Goal: Check status: Check status

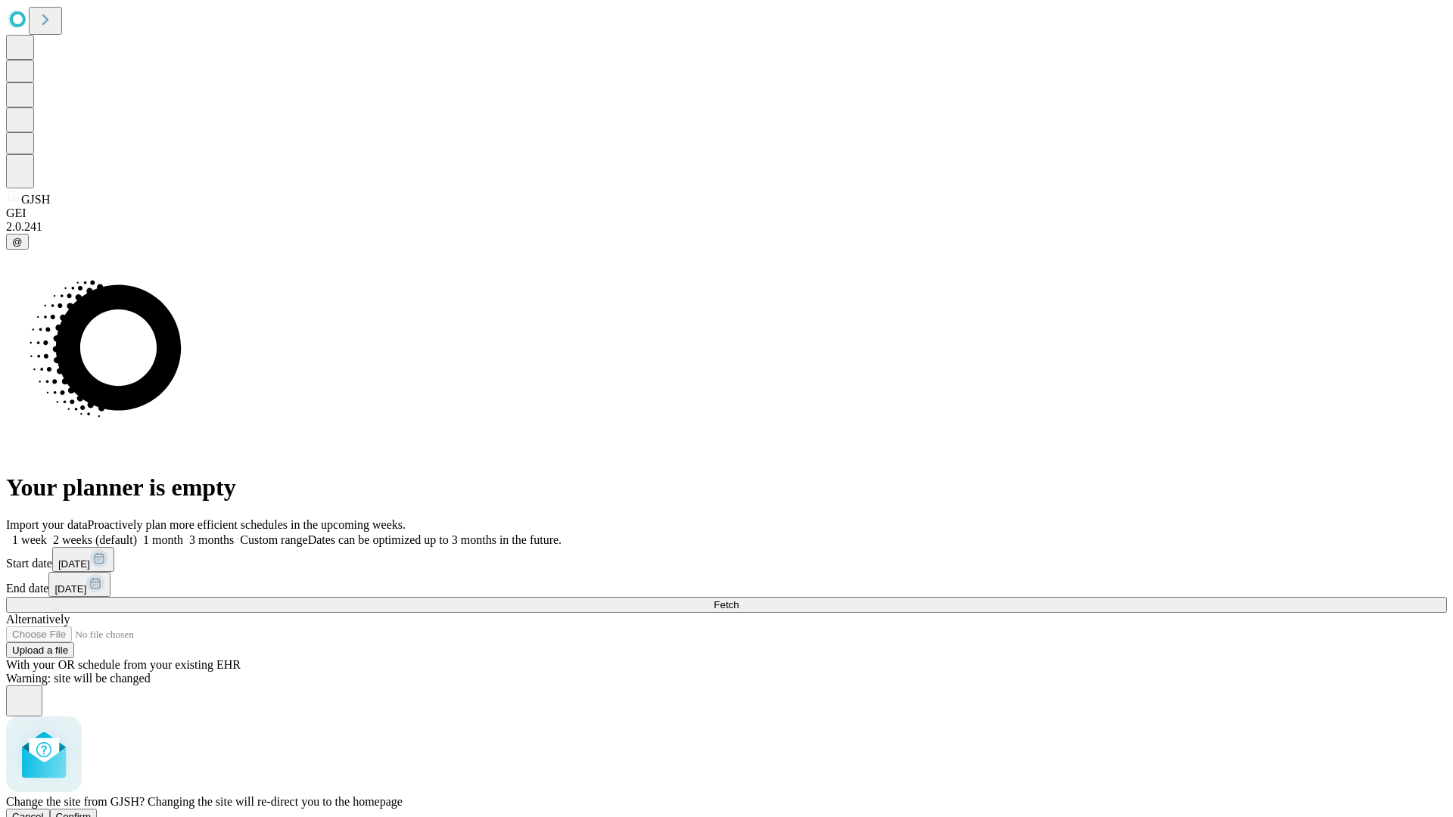
click at [92, 811] on span "Confirm" at bounding box center [74, 816] width 36 height 11
click at [47, 533] on label "1 week" at bounding box center [26, 539] width 41 height 13
click at [738, 599] on span "Fetch" at bounding box center [726, 604] width 25 height 11
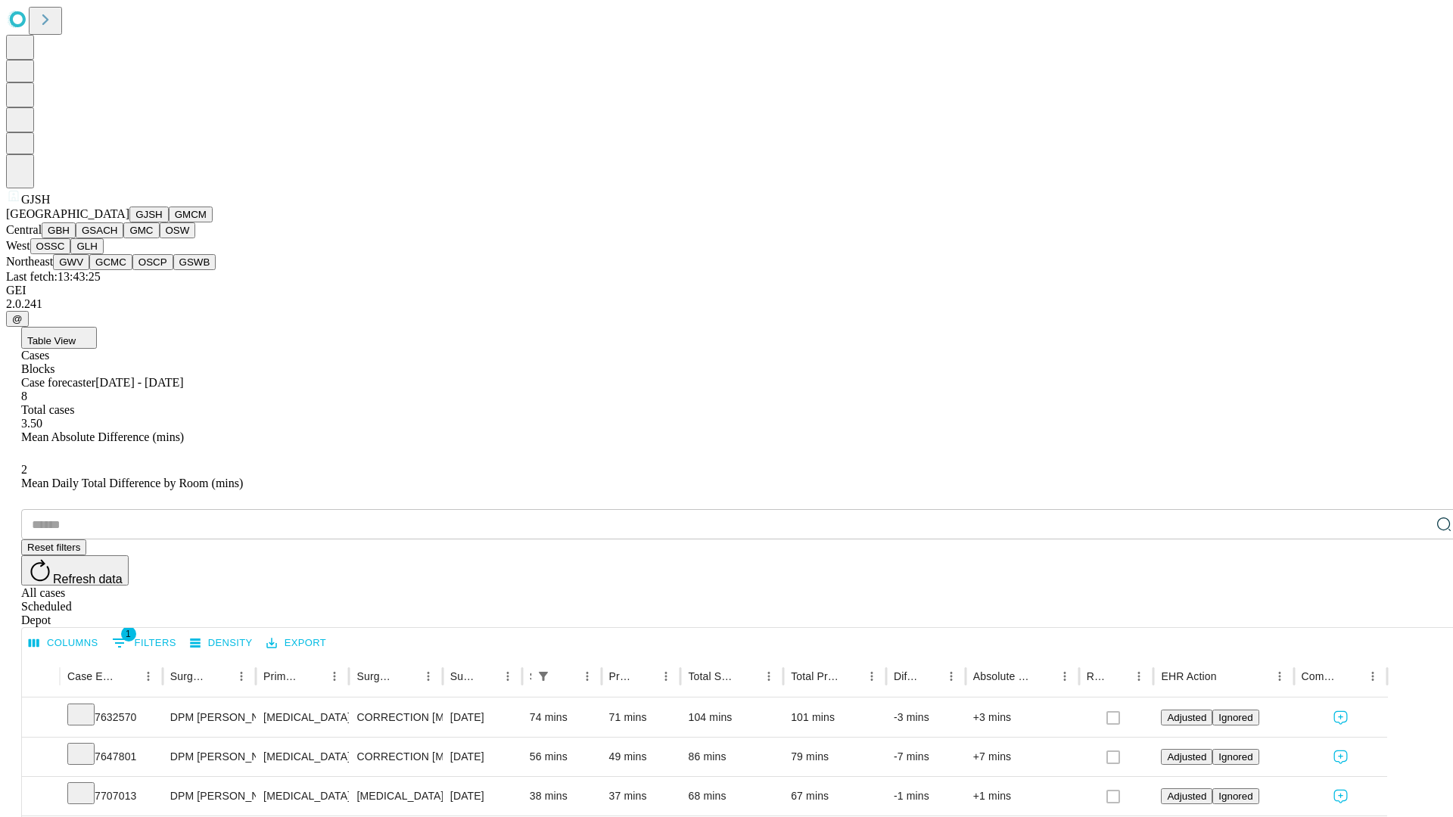
click at [169, 222] on button "GMCM" at bounding box center [191, 215] width 44 height 16
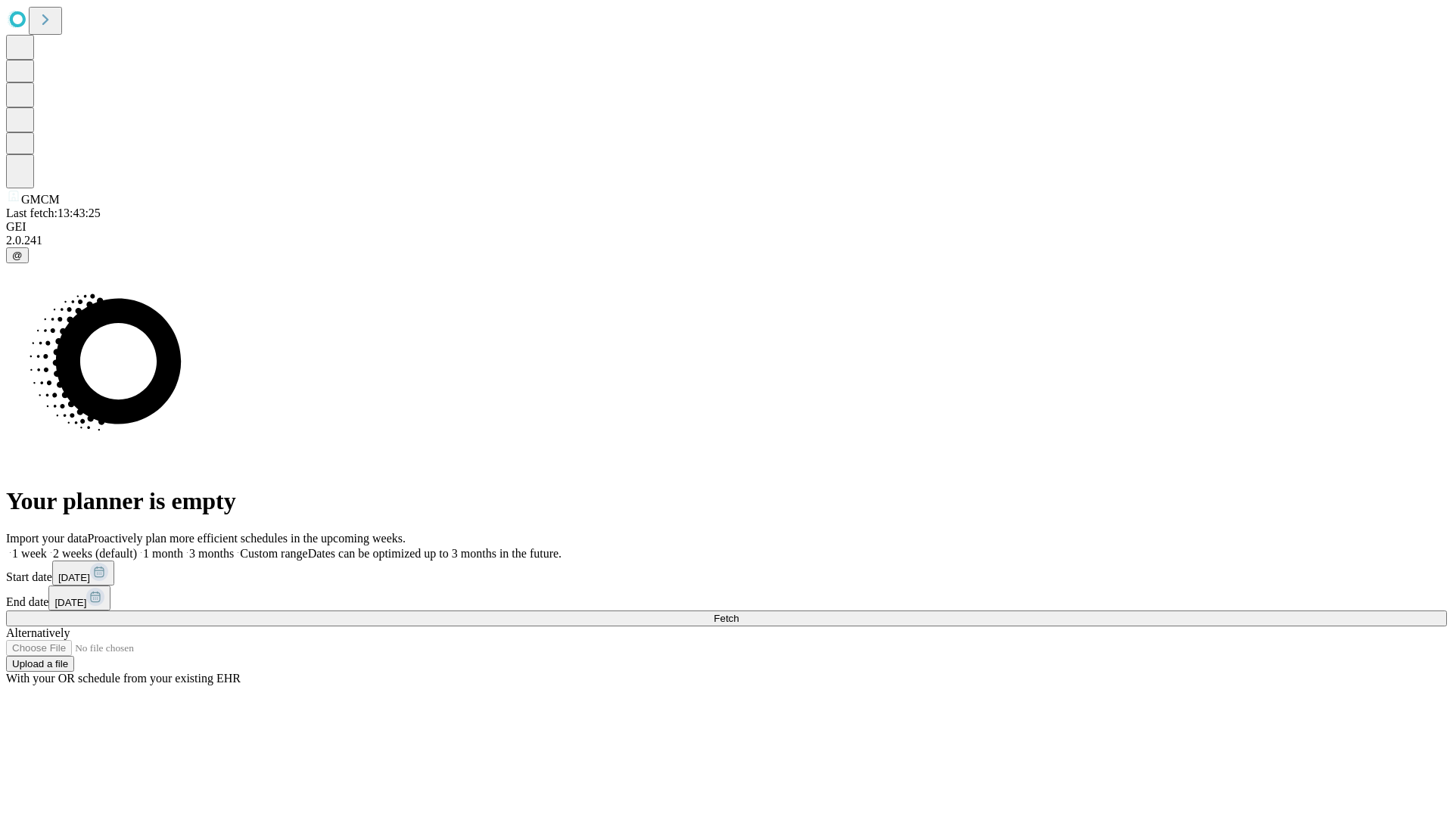
click at [47, 547] on label "1 week" at bounding box center [26, 553] width 41 height 13
click at [738, 613] on span "Fetch" at bounding box center [726, 618] width 25 height 11
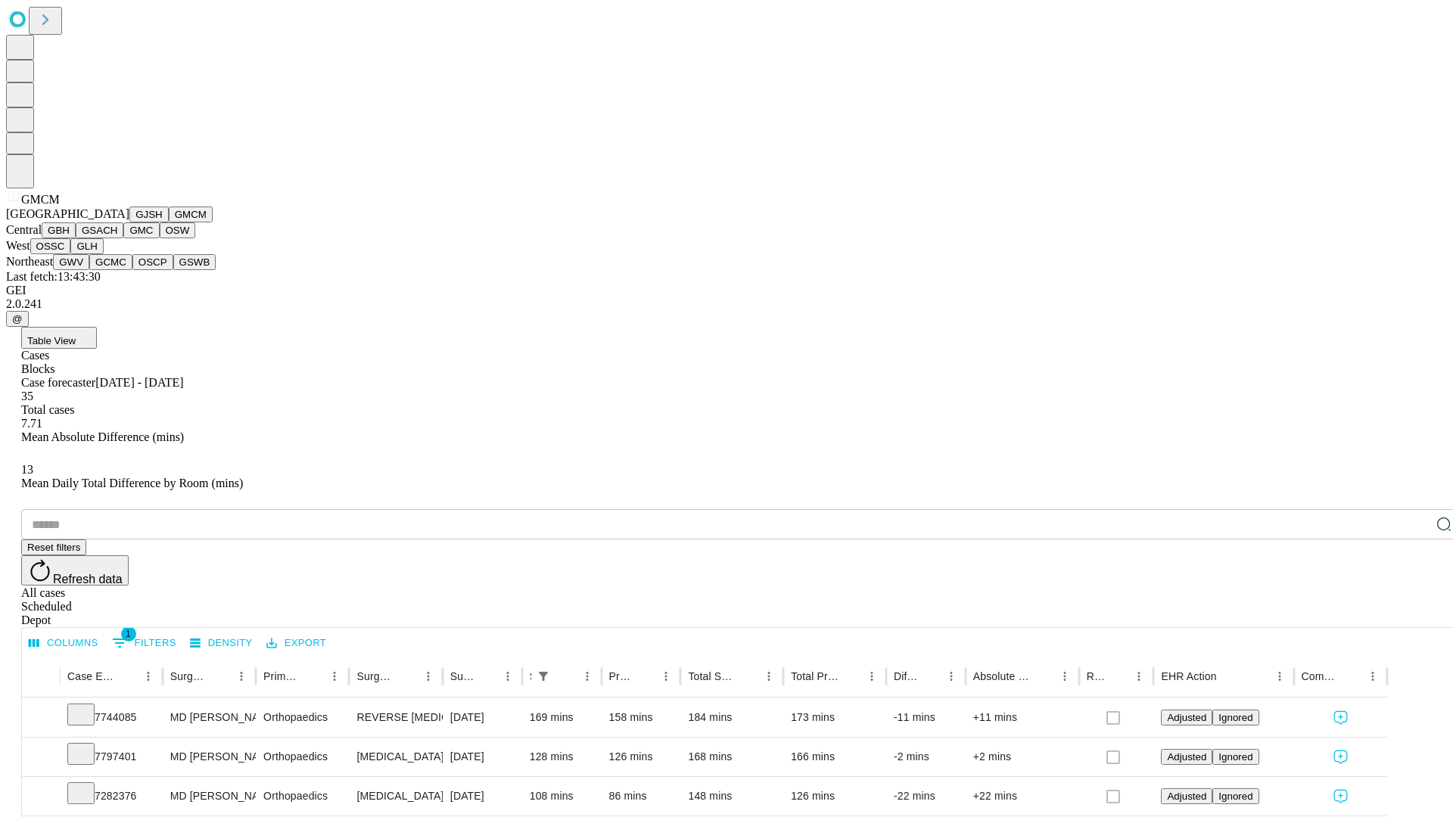
click at [76, 238] on button "GBH" at bounding box center [59, 230] width 34 height 16
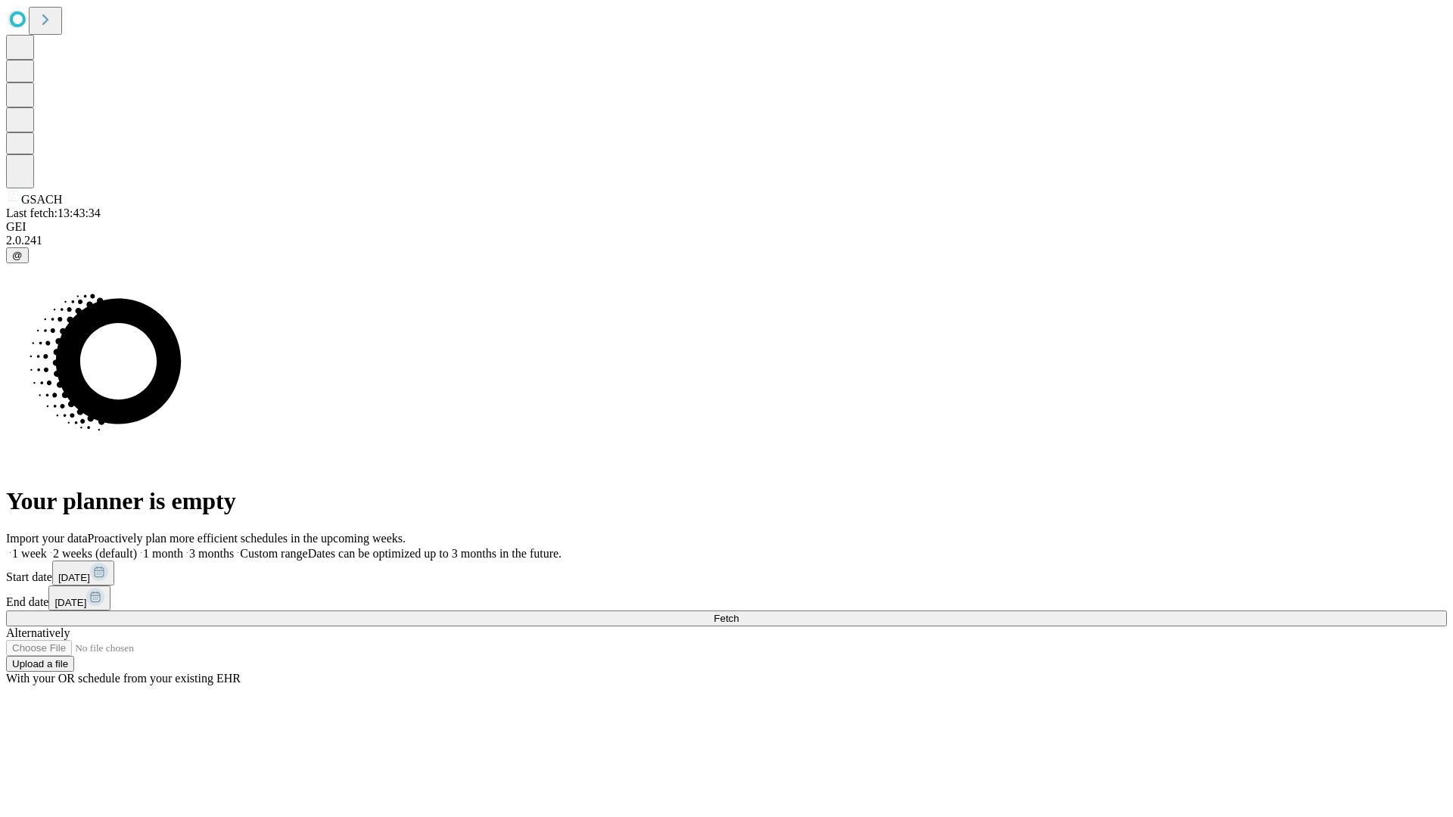
click at [47, 547] on label "1 week" at bounding box center [26, 553] width 41 height 13
click at [738, 613] on span "Fetch" at bounding box center [726, 618] width 25 height 11
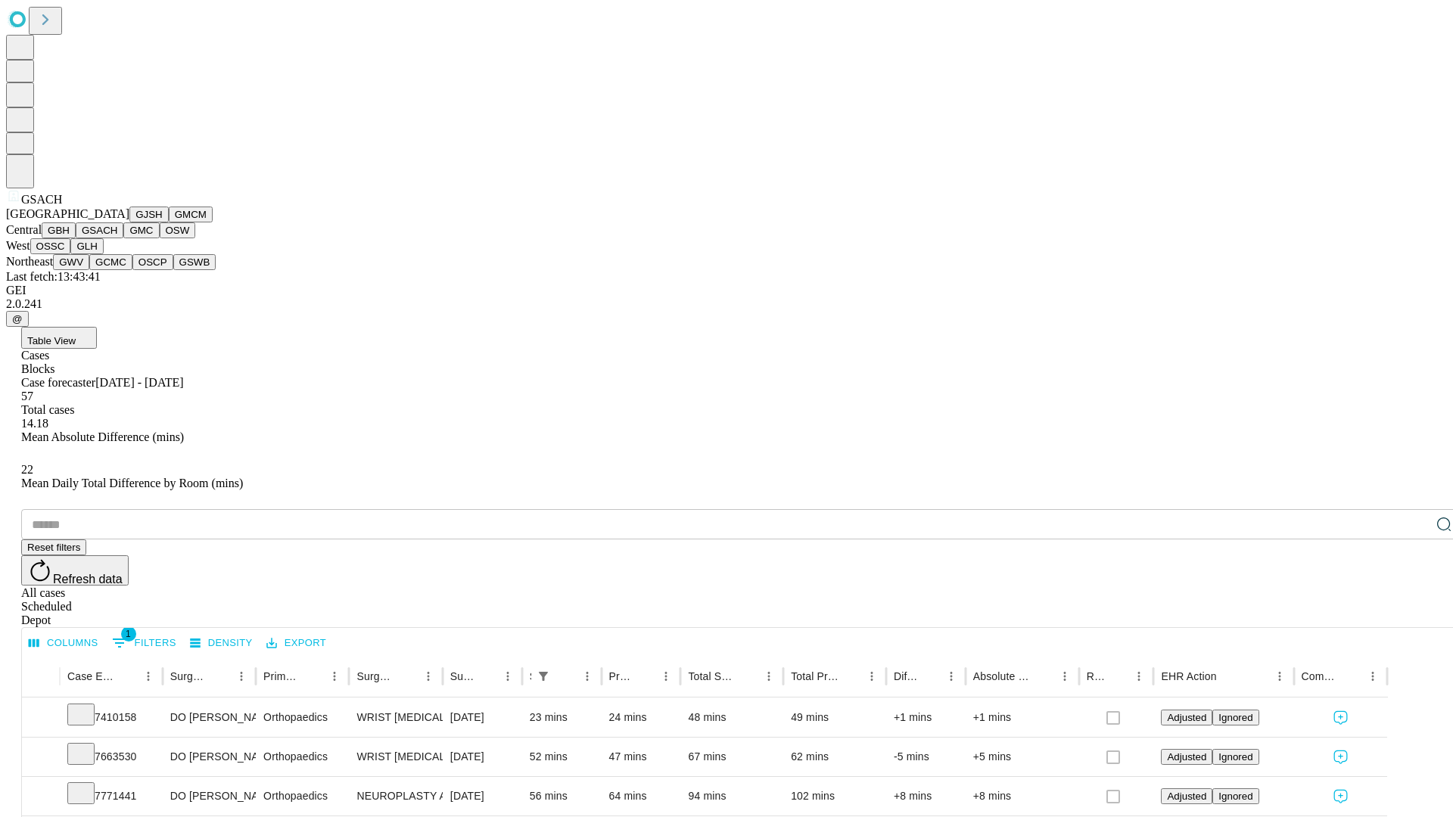
click at [123, 238] on button "GMC" at bounding box center [141, 230] width 36 height 16
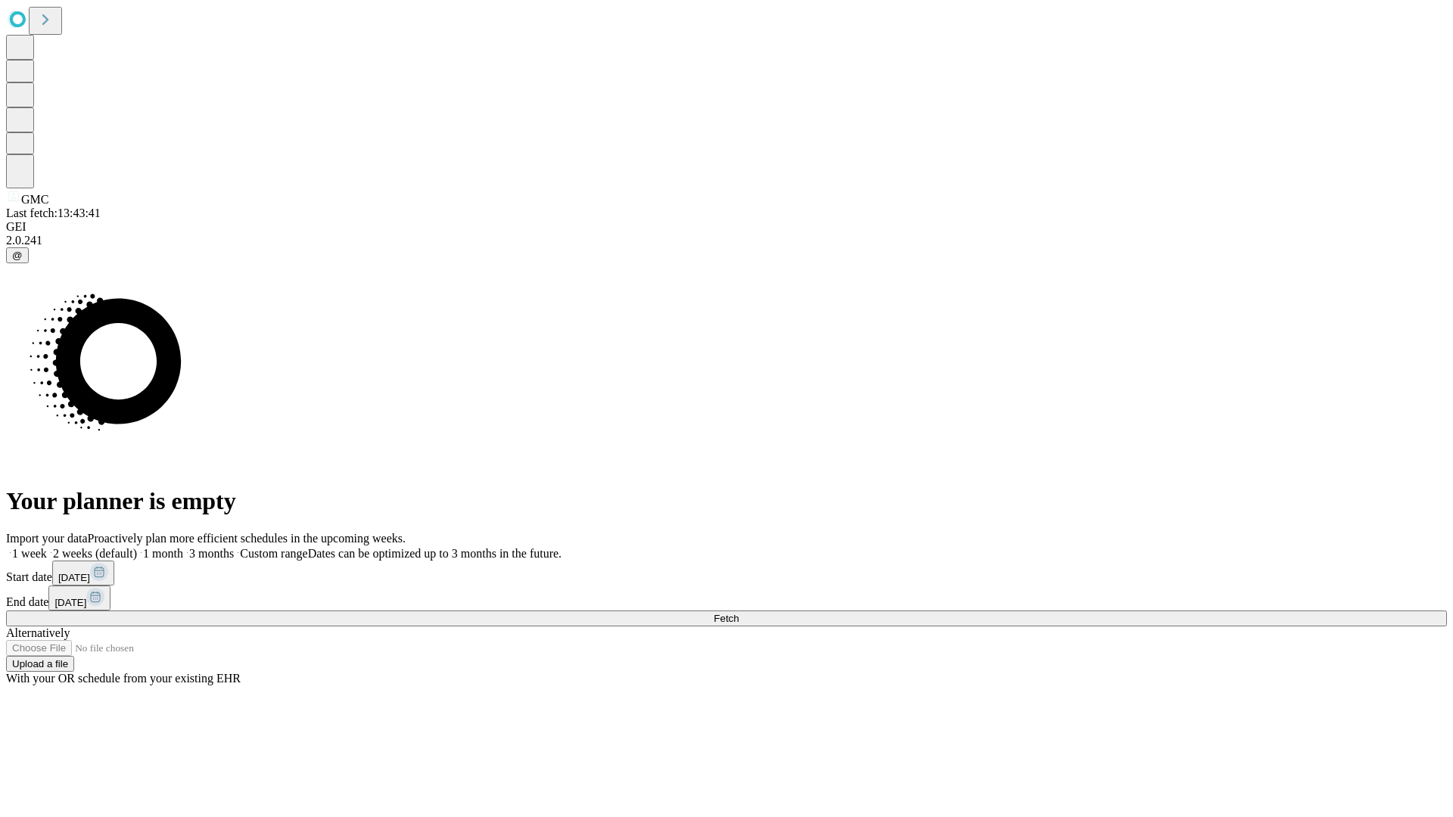
click at [47, 547] on label "1 week" at bounding box center [26, 553] width 41 height 13
click at [738, 613] on span "Fetch" at bounding box center [726, 618] width 25 height 11
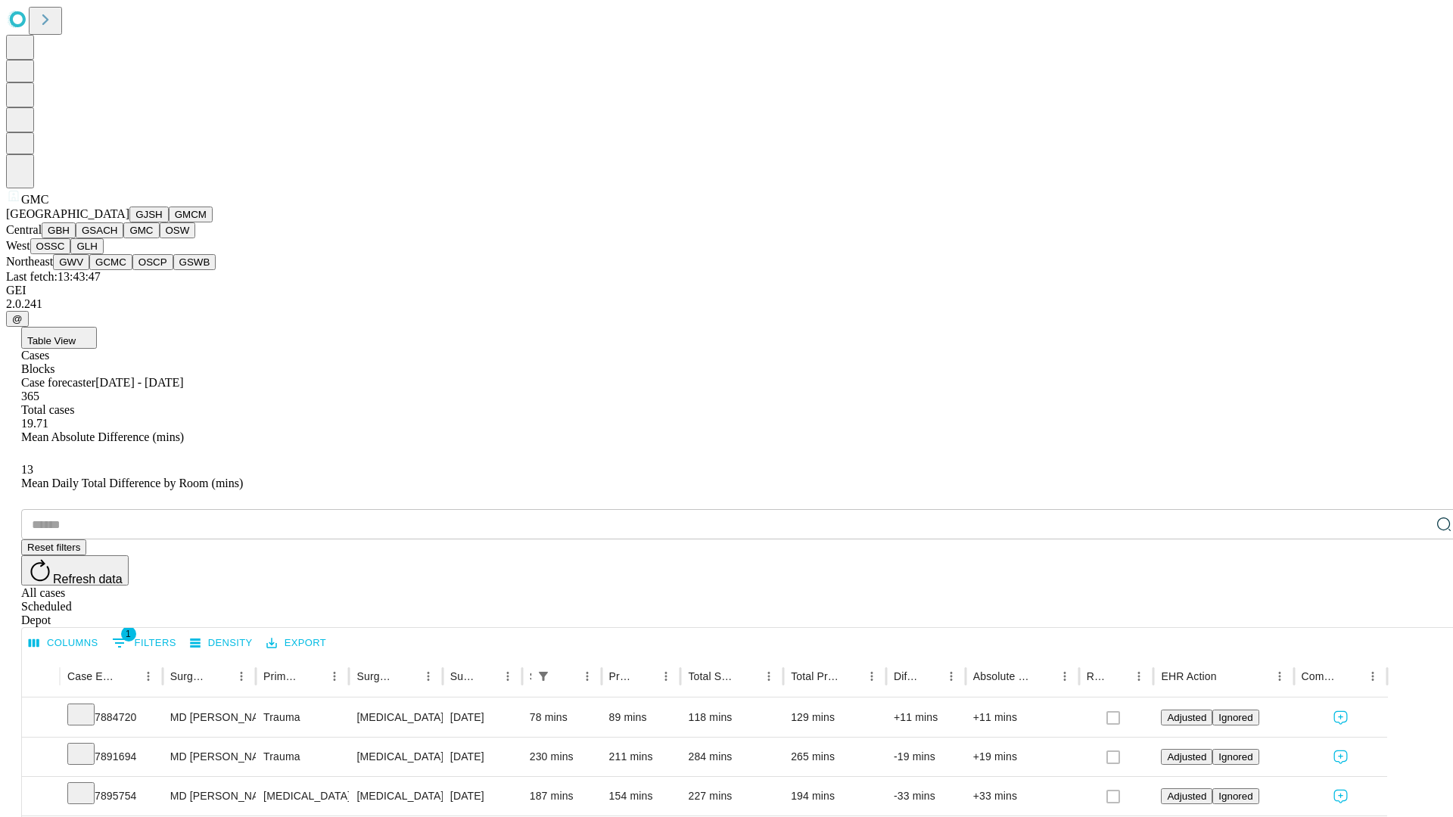
click at [160, 238] on button "OSW" at bounding box center [178, 230] width 36 height 16
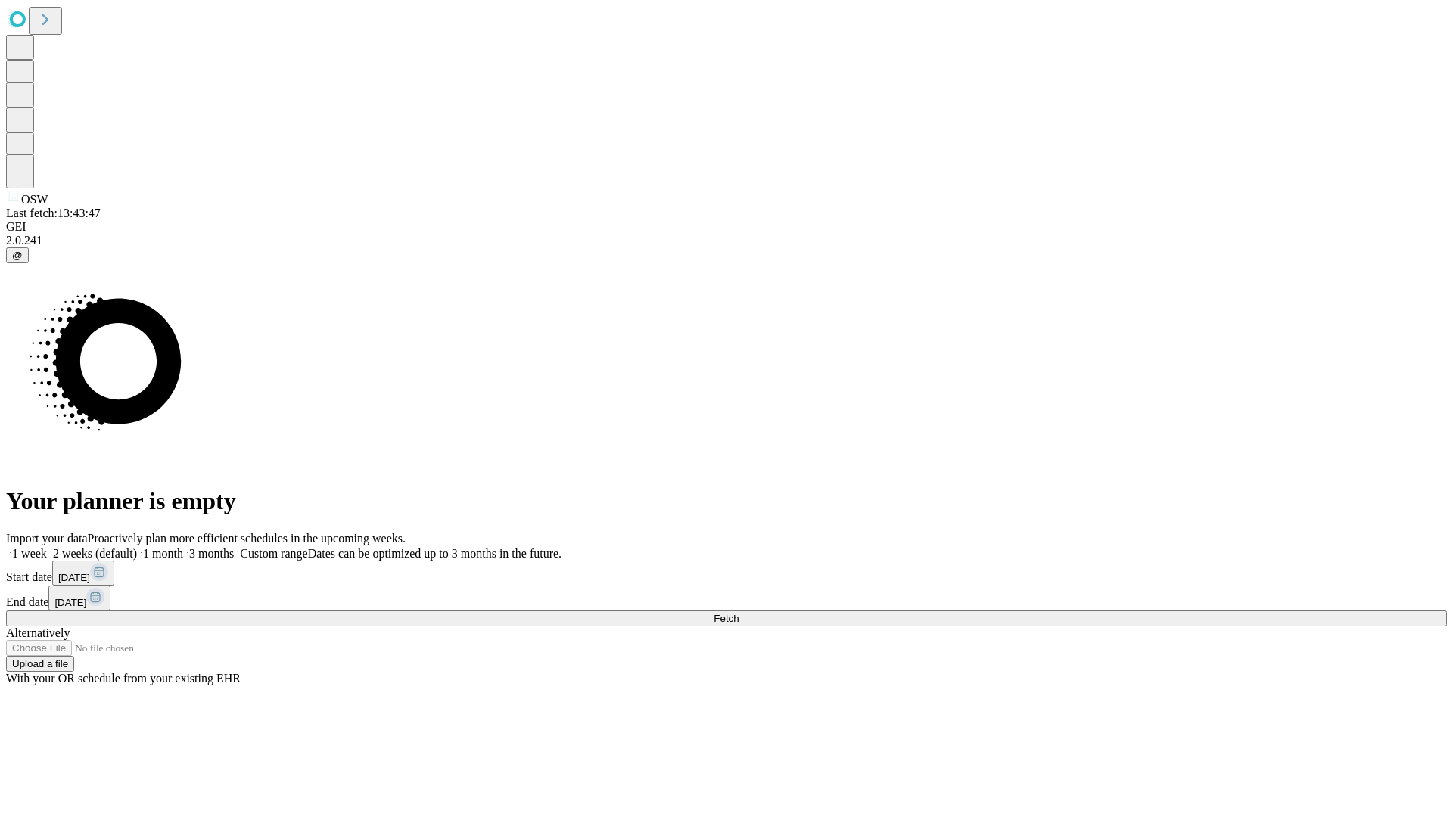
click at [47, 547] on label "1 week" at bounding box center [26, 553] width 41 height 13
click at [738, 613] on span "Fetch" at bounding box center [726, 618] width 25 height 11
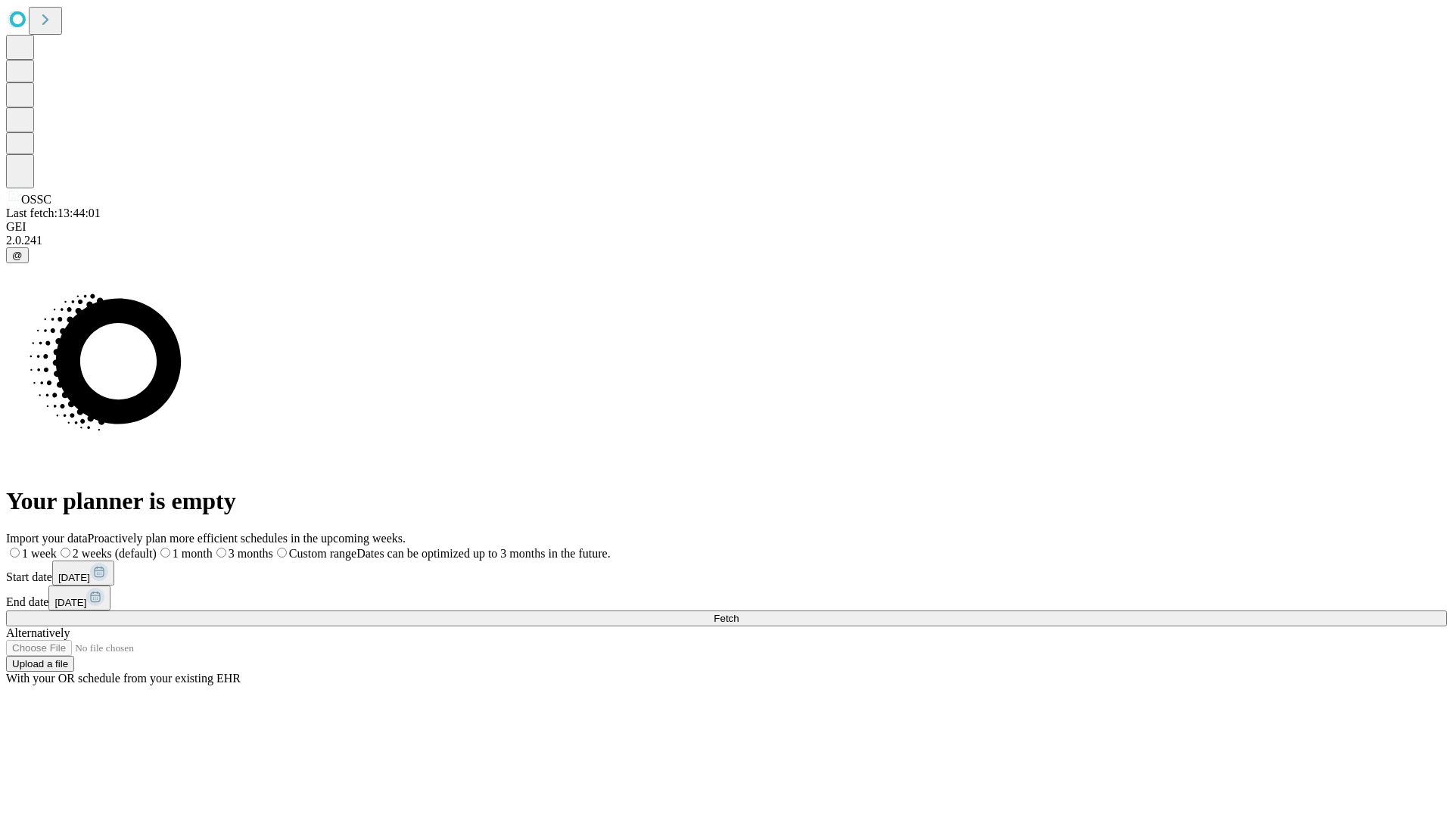
click at [57, 547] on label "1 week" at bounding box center [31, 553] width 51 height 13
click at [738, 613] on span "Fetch" at bounding box center [726, 618] width 25 height 11
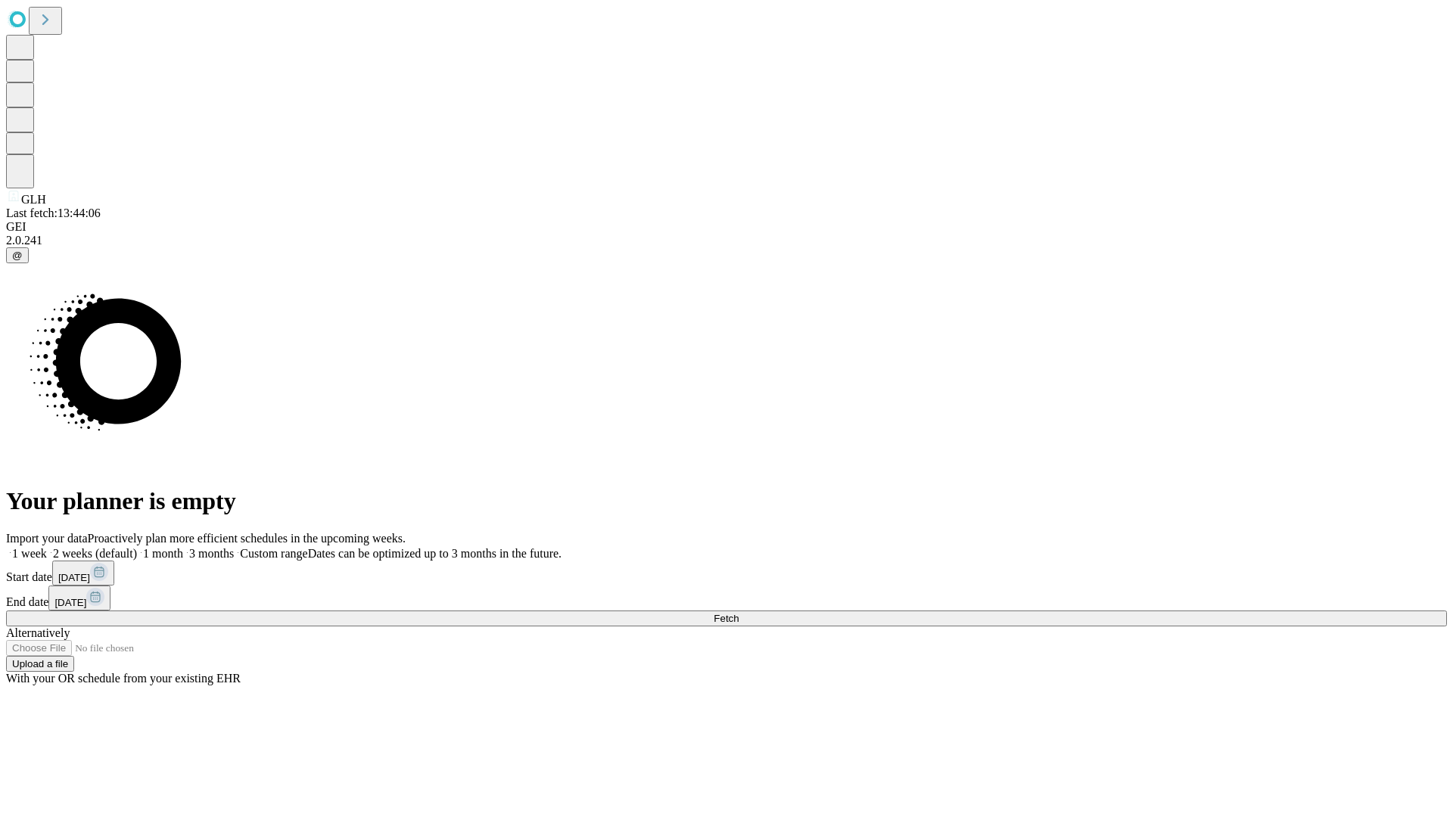
click at [47, 547] on label "1 week" at bounding box center [26, 553] width 41 height 13
click at [738, 613] on span "Fetch" at bounding box center [726, 618] width 25 height 11
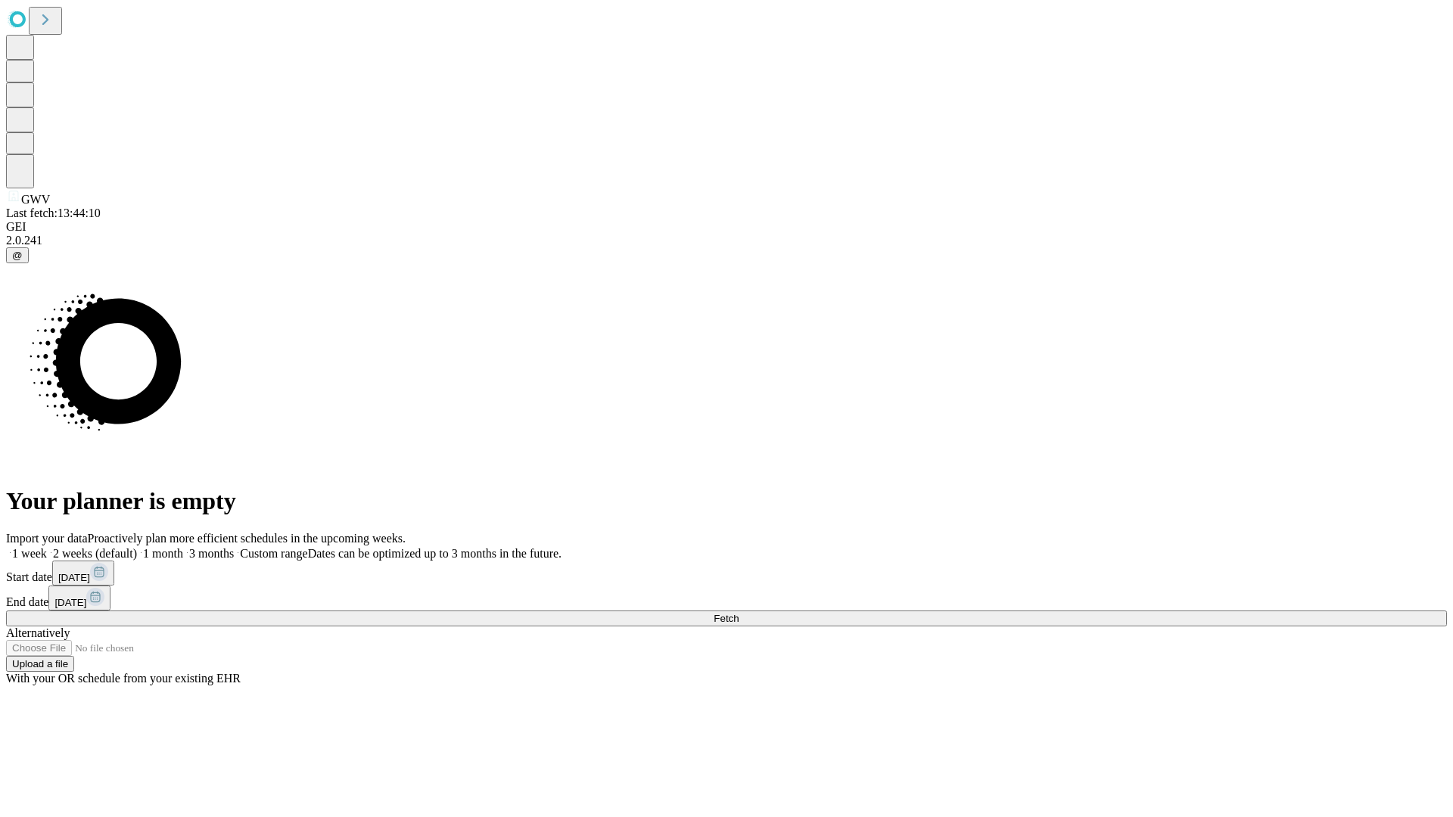
click at [47, 547] on label "1 week" at bounding box center [26, 553] width 41 height 13
click at [738, 613] on span "Fetch" at bounding box center [726, 618] width 25 height 11
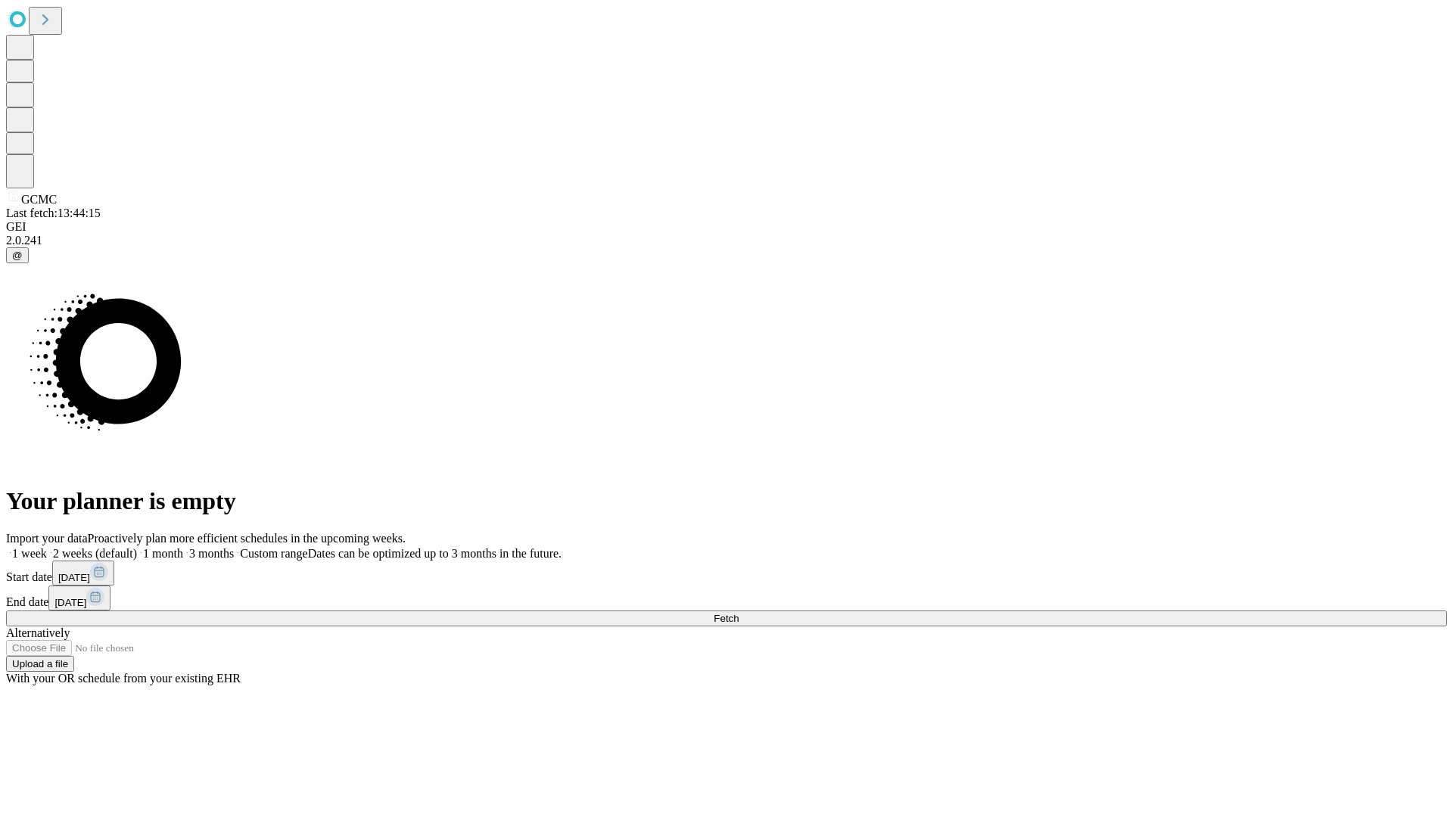
click at [47, 547] on label "1 week" at bounding box center [26, 553] width 41 height 13
click at [738, 613] on span "Fetch" at bounding box center [726, 618] width 25 height 11
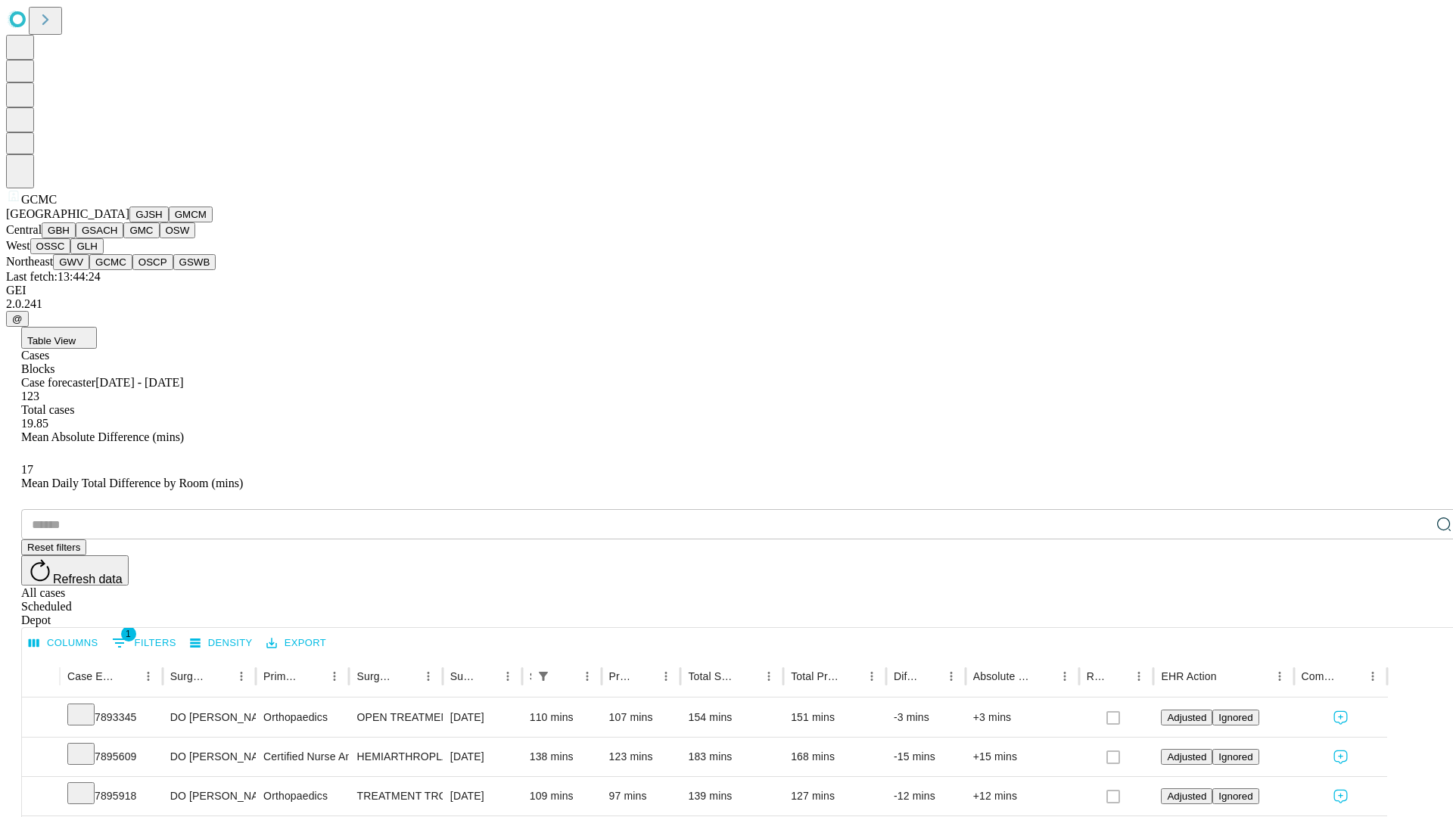
click at [132, 270] on button "OSCP" at bounding box center [152, 262] width 41 height 16
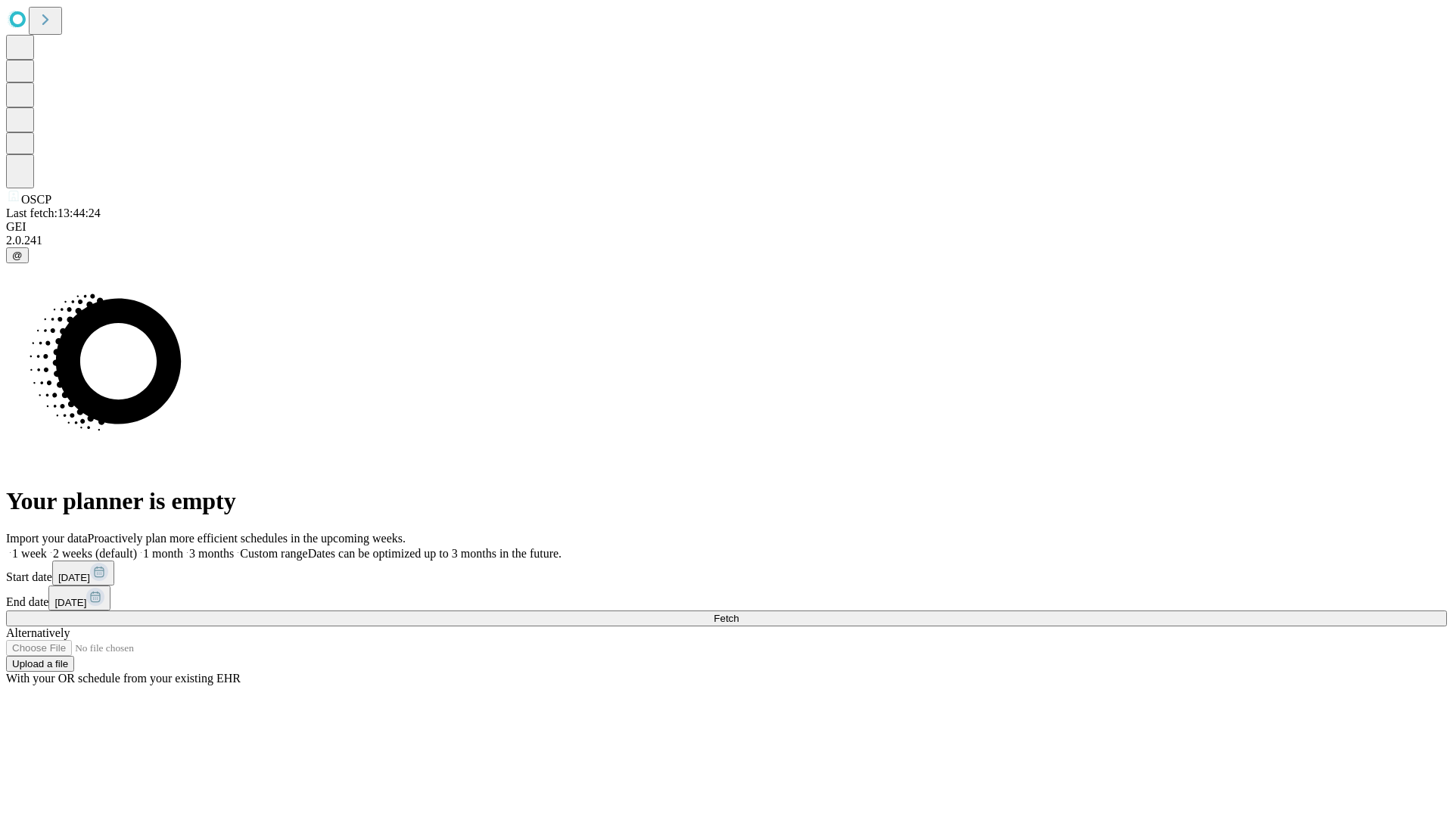
click at [47, 547] on label "1 week" at bounding box center [26, 553] width 41 height 13
click at [738, 613] on span "Fetch" at bounding box center [726, 618] width 25 height 11
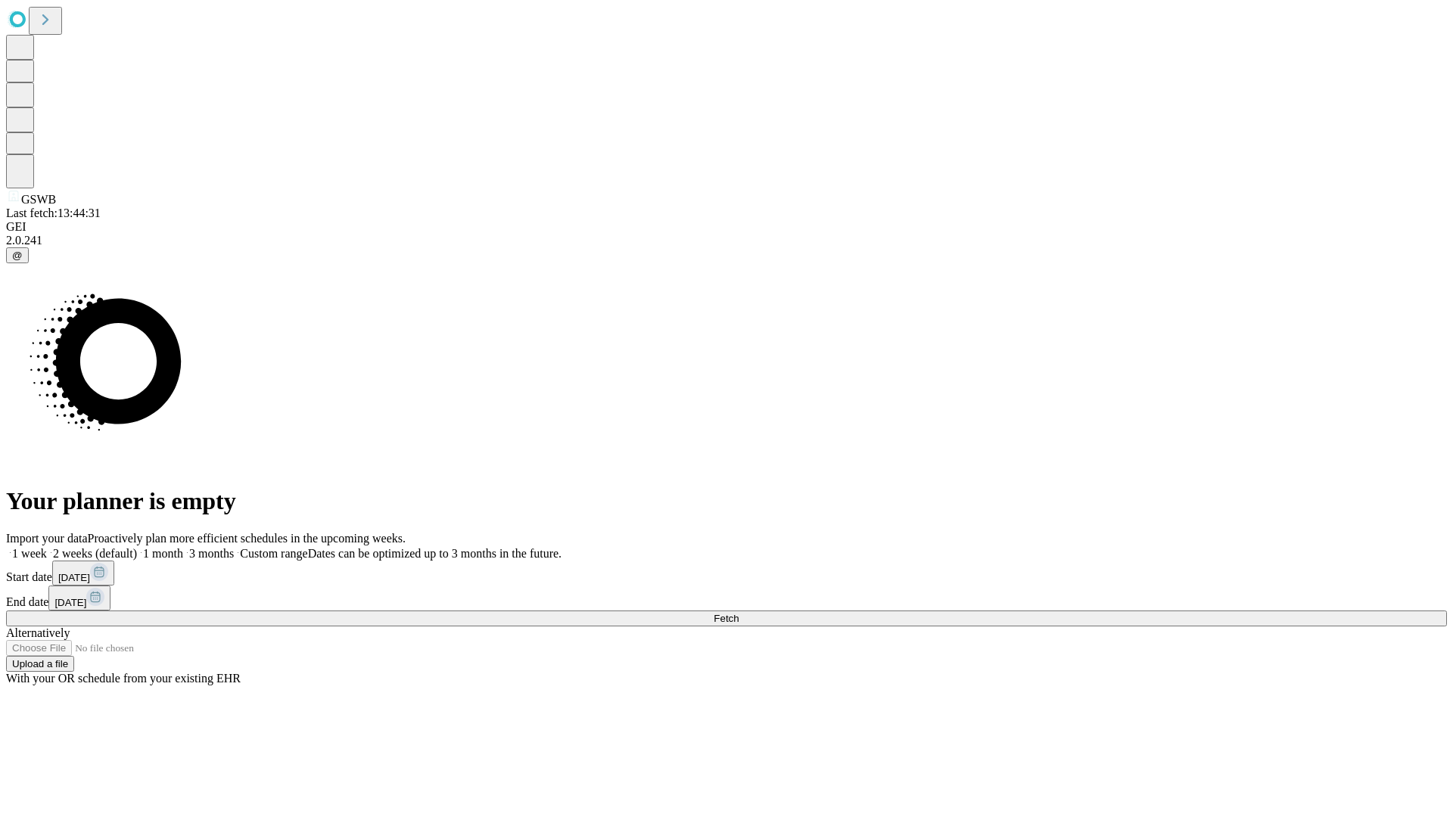
click at [47, 547] on label "1 week" at bounding box center [26, 553] width 41 height 13
click at [738, 613] on span "Fetch" at bounding box center [726, 618] width 25 height 11
